Goal: Use online tool/utility: Utilize a website feature to perform a specific function

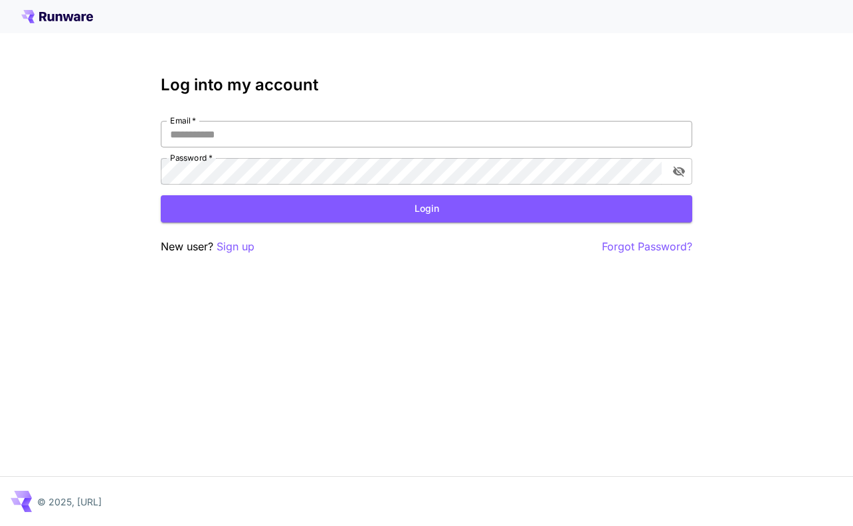
click at [260, 139] on input "Email   *" at bounding box center [426, 134] width 531 height 27
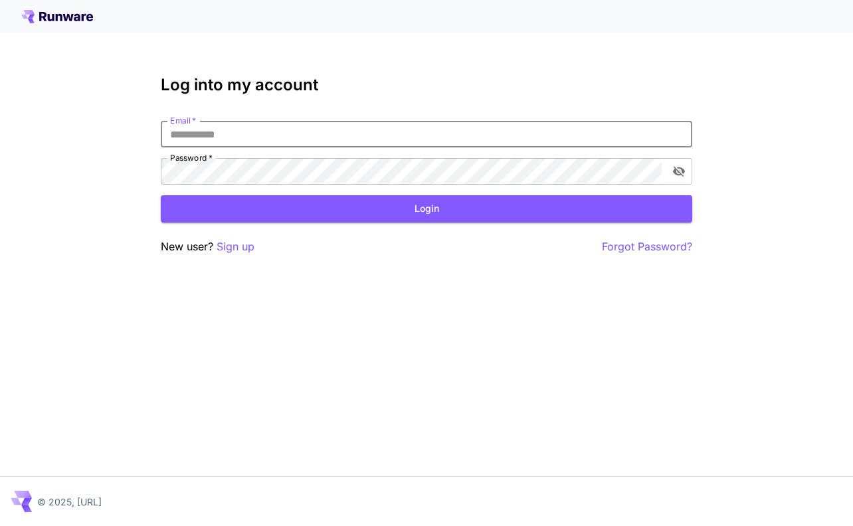
click at [260, 139] on input "Email   *" at bounding box center [426, 134] width 531 height 27
type input "**********"
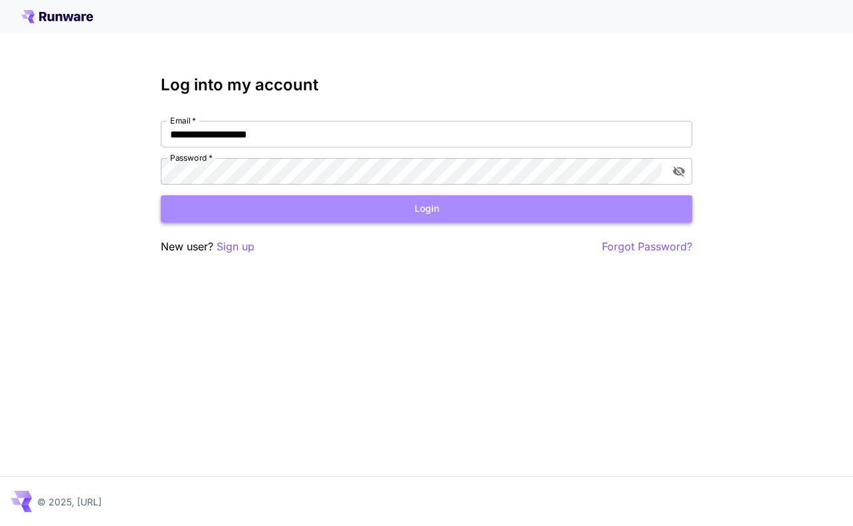
click at [389, 204] on button "Login" at bounding box center [426, 208] width 531 height 27
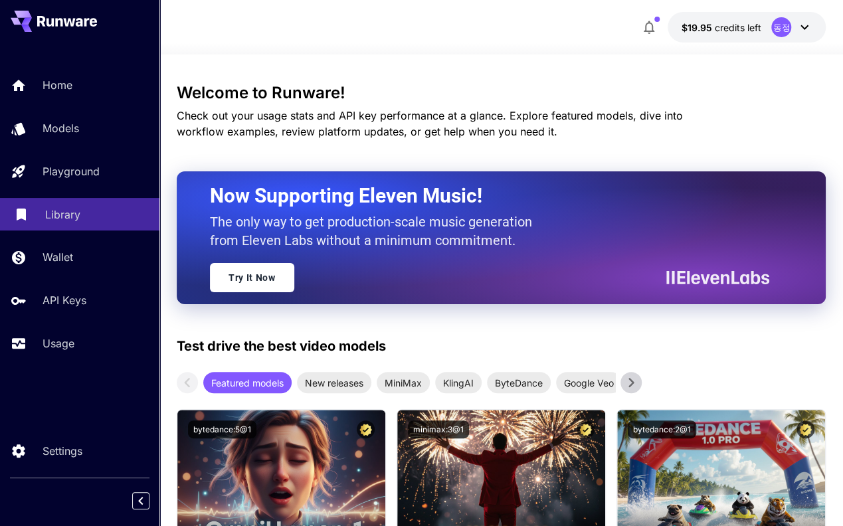
click at [82, 210] on div "Library" at bounding box center [97, 215] width 104 height 16
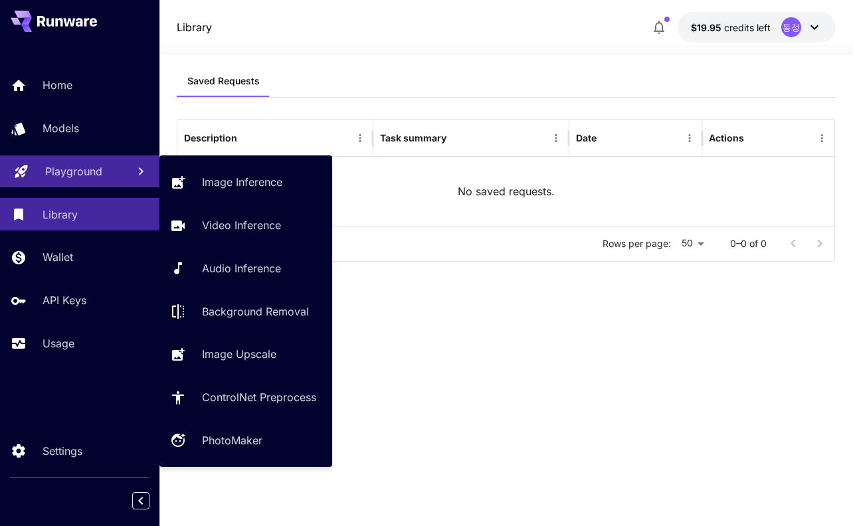
click at [84, 170] on p "Playground" at bounding box center [73, 171] width 57 height 16
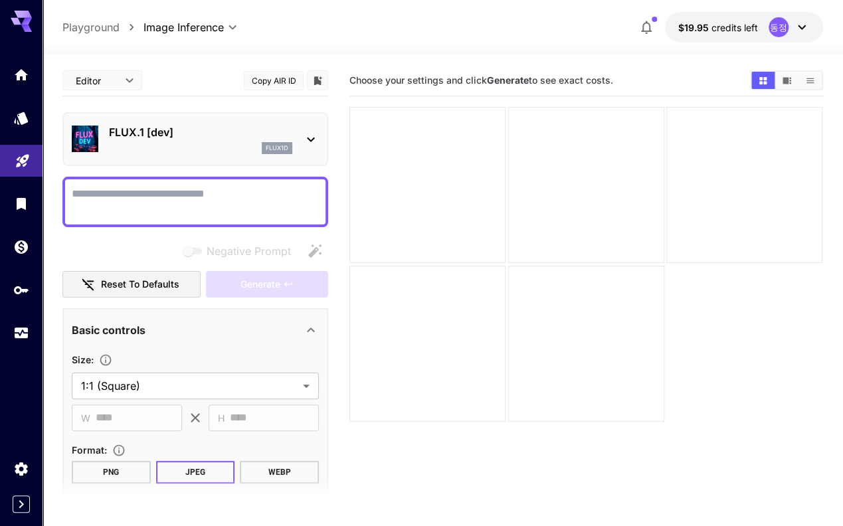
click at [315, 136] on icon at bounding box center [311, 139] width 16 height 16
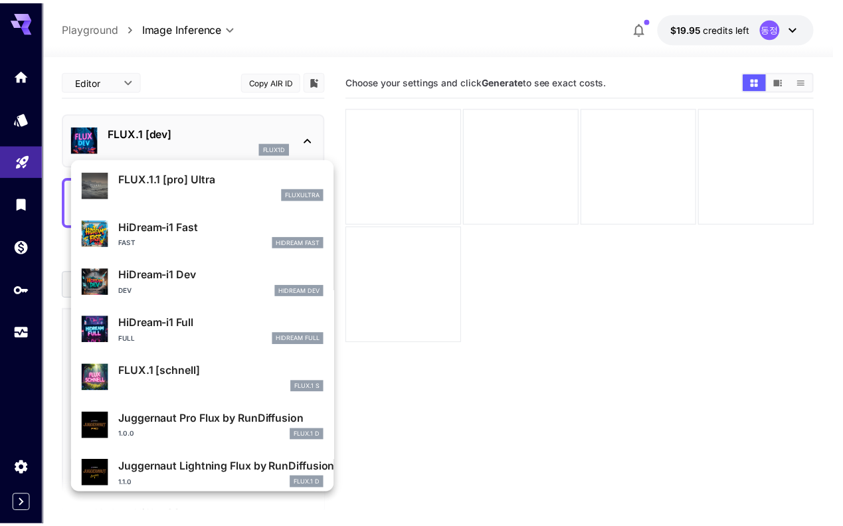
scroll to position [1066, 0]
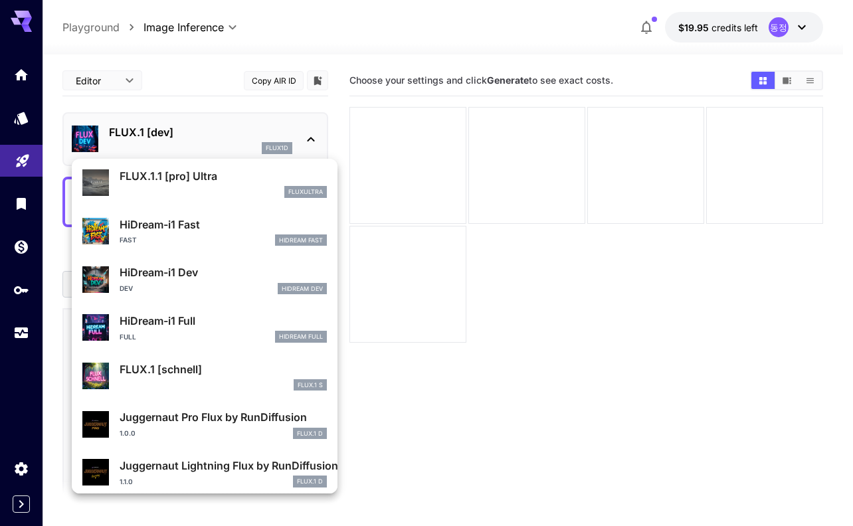
click at [167, 371] on p "FLUX.1 [schnell]" at bounding box center [223, 369] width 207 height 16
type input "*"
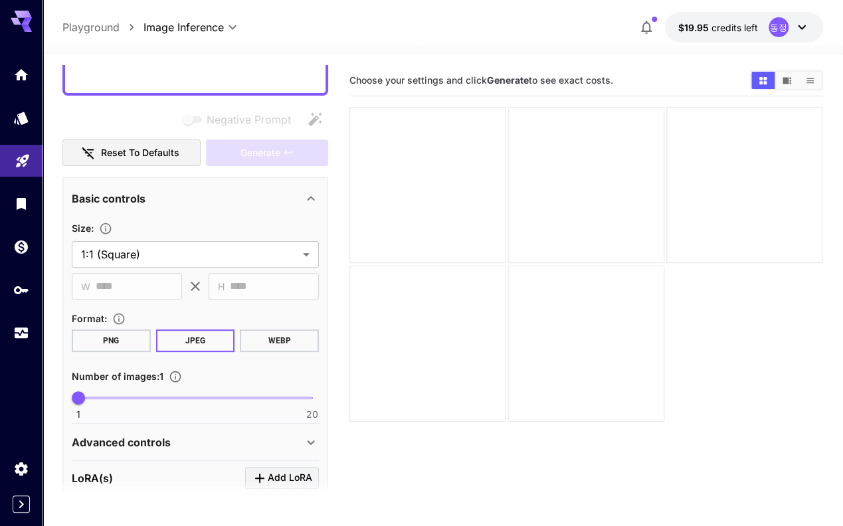
scroll to position [133, 0]
click at [205, 256] on body "**********" at bounding box center [421, 315] width 843 height 631
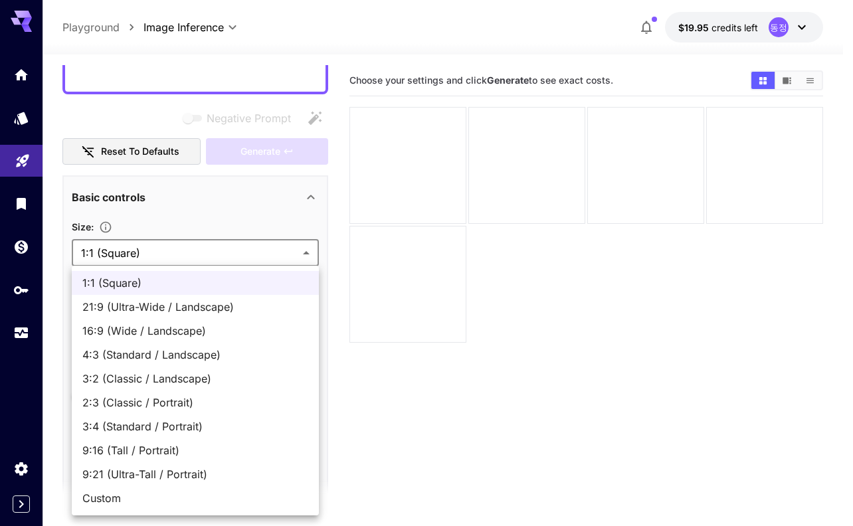
click at [212, 248] on div at bounding box center [426, 263] width 853 height 526
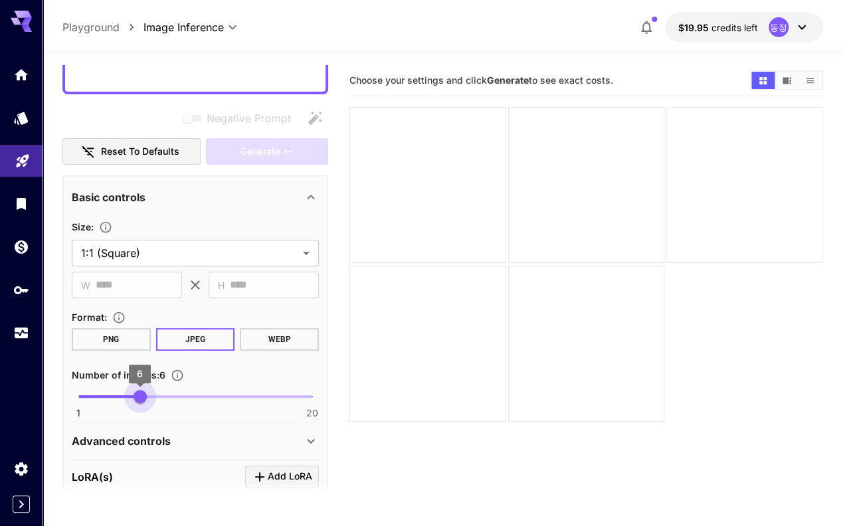
type input "*"
drag, startPoint x: 90, startPoint y: 398, endPoint x: 133, endPoint y: 398, distance: 42.5
click at [133, 398] on span "5" at bounding box center [127, 396] width 13 height 13
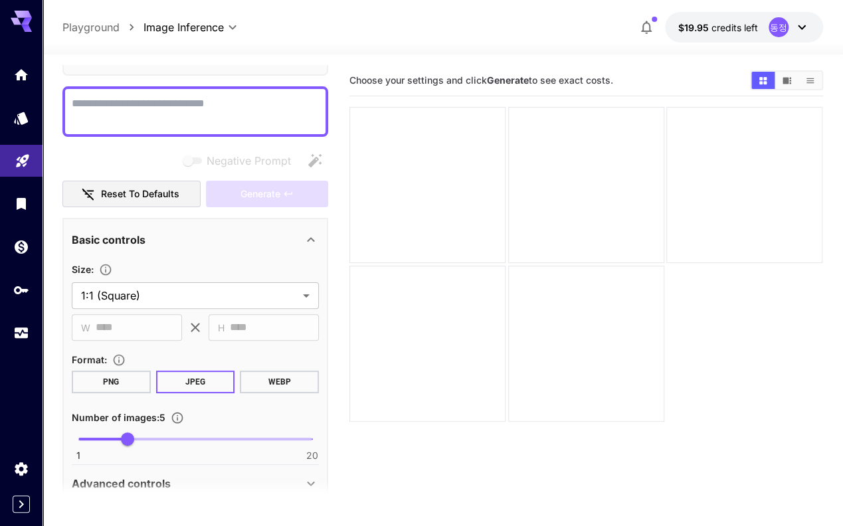
scroll to position [90, 0]
click at [222, 100] on textarea "Negative Prompt" at bounding box center [195, 112] width 247 height 32
paste textarea "**********"
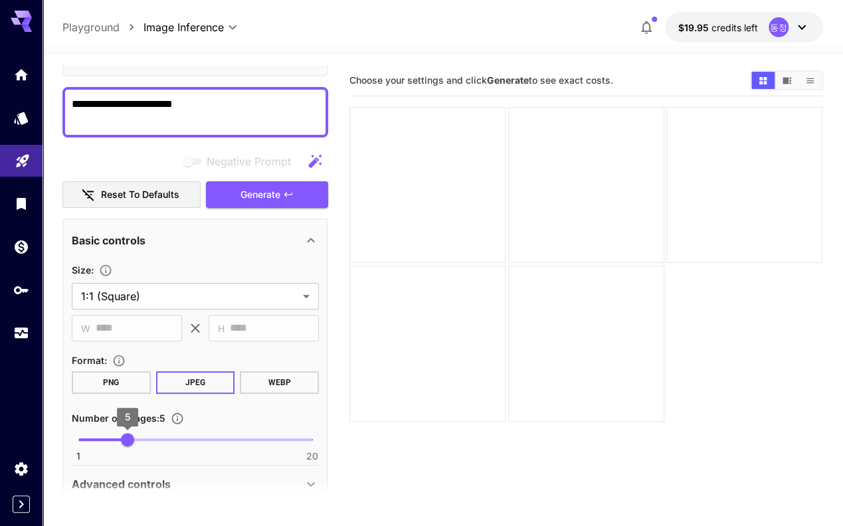
type textarea "**********"
type input "*"
drag, startPoint x: 122, startPoint y: 442, endPoint x: 44, endPoint y: 433, distance: 78.9
click at [44, 433] on section "**********" at bounding box center [442, 342] width 800 height 576
click at [252, 197] on span "Generate" at bounding box center [260, 195] width 40 height 17
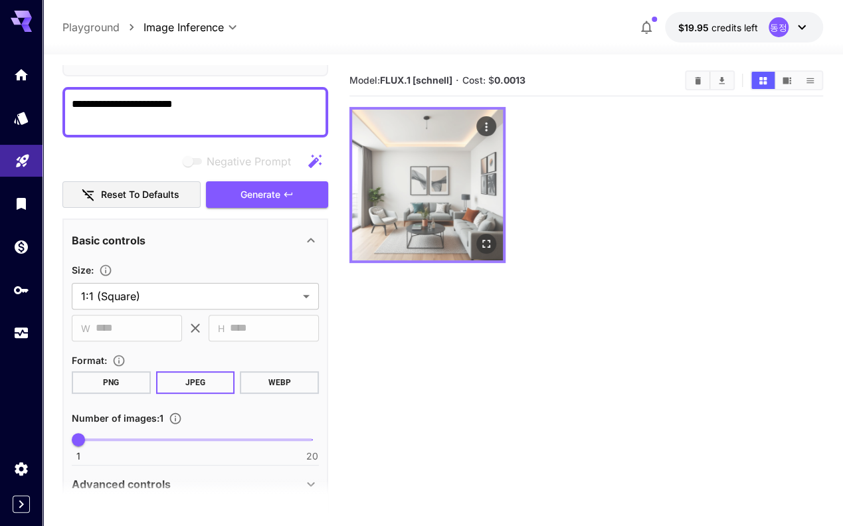
click at [386, 178] on img at bounding box center [427, 185] width 151 height 151
click at [477, 234] on button "Open in fullscreen" at bounding box center [487, 244] width 20 height 20
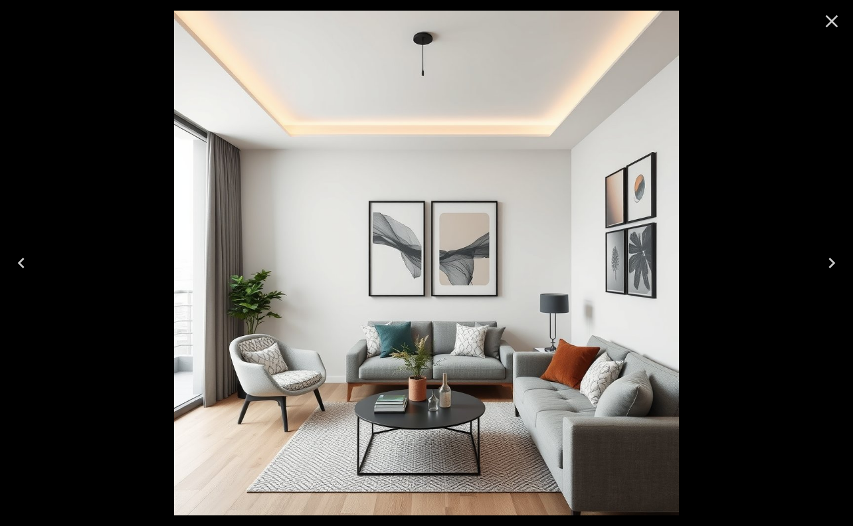
click at [826, 23] on icon "Close" at bounding box center [831, 21] width 21 height 21
